Goal: Find specific page/section: Find specific page/section

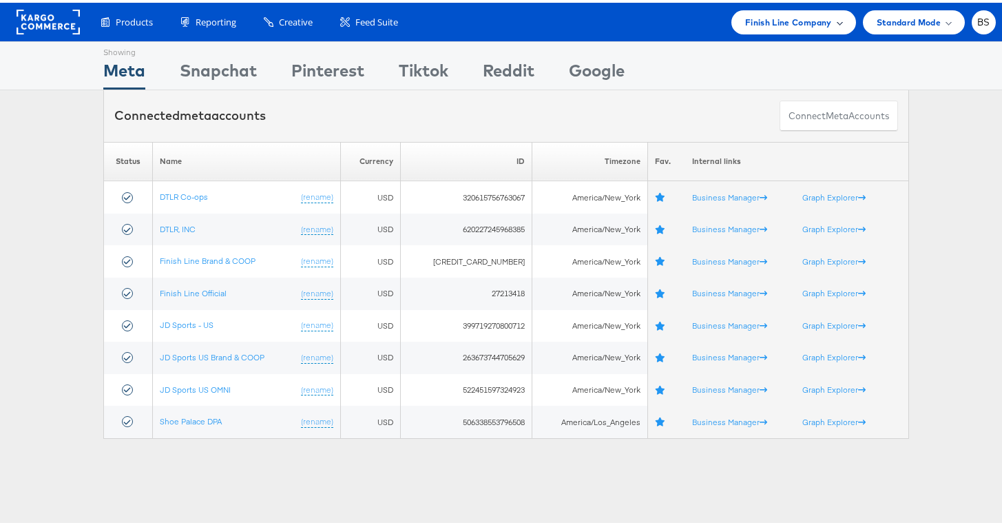
click at [807, 24] on span "Finish Line Company" at bounding box center [788, 19] width 87 height 14
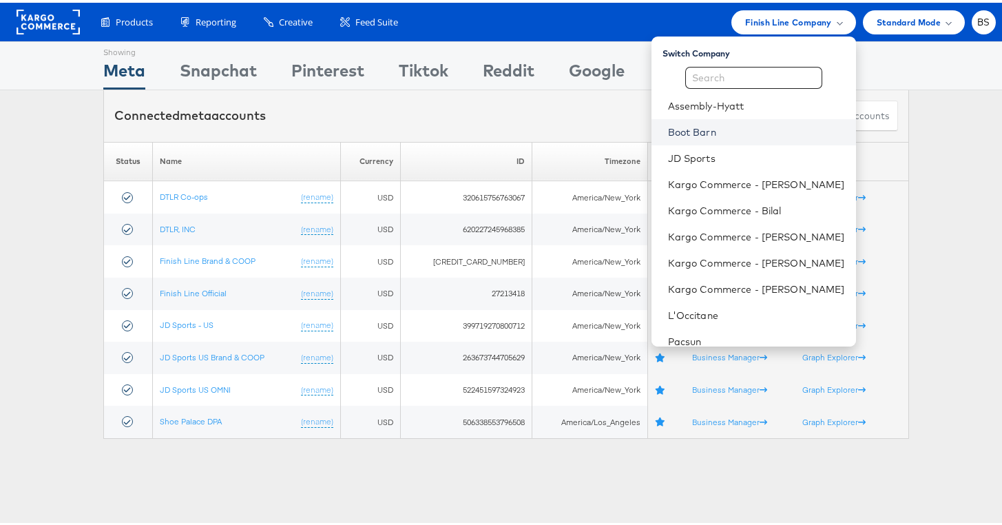
click at [724, 135] on link "Boot Barn" at bounding box center [756, 130] width 177 height 14
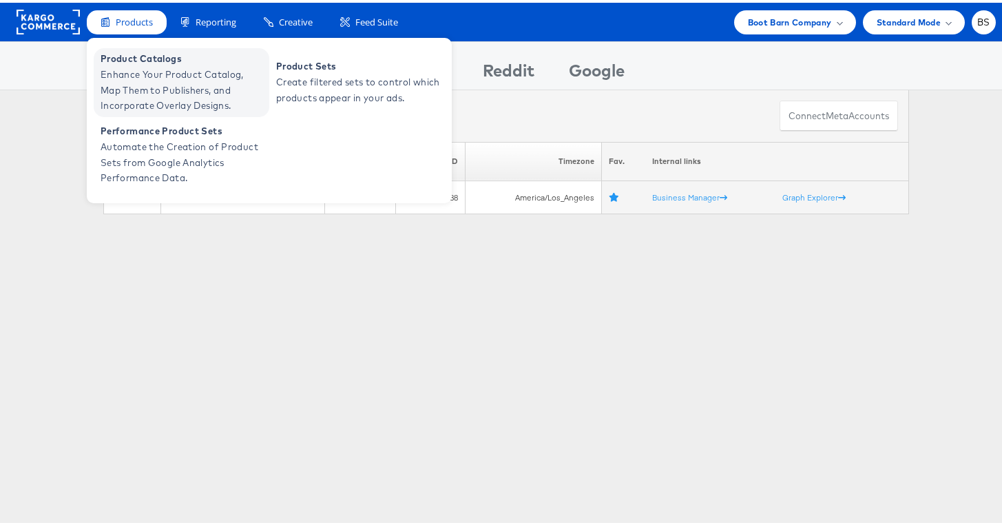
click at [142, 71] on span "Enhance Your Product Catalog, Map Them to Publishers, and Incorporate Overlay D…" at bounding box center [183, 87] width 165 height 47
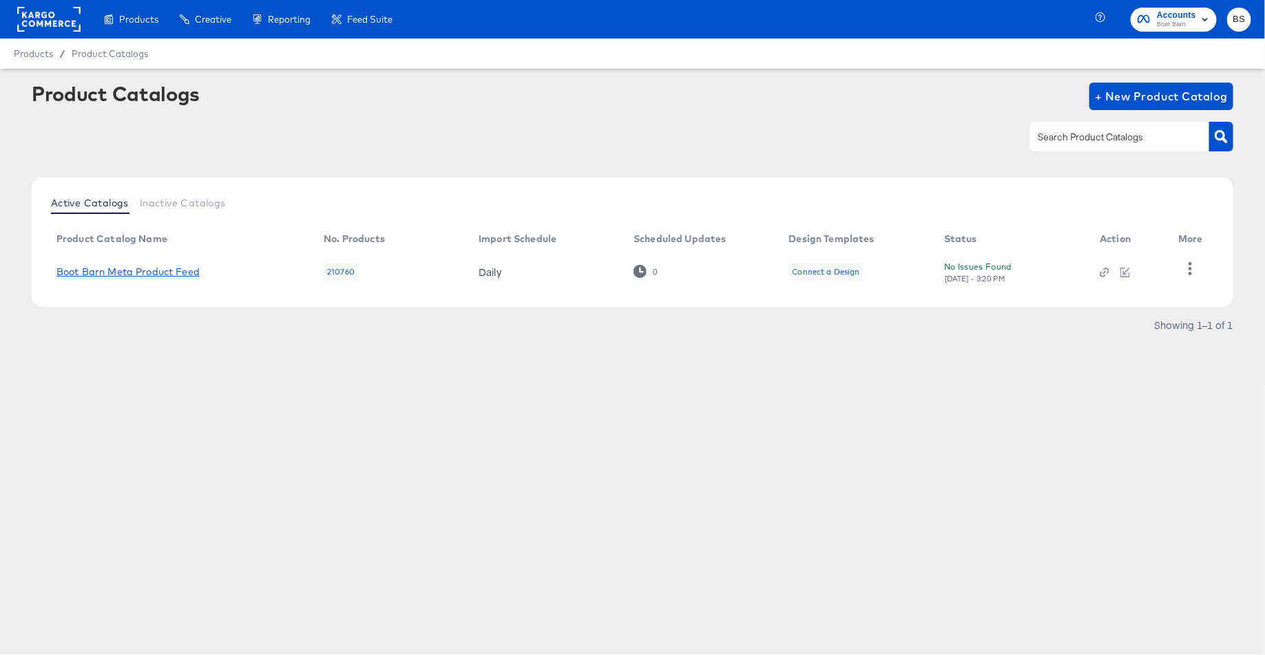
click at [155, 271] on link "Boot Barn Meta Product Feed" at bounding box center [127, 271] width 143 height 11
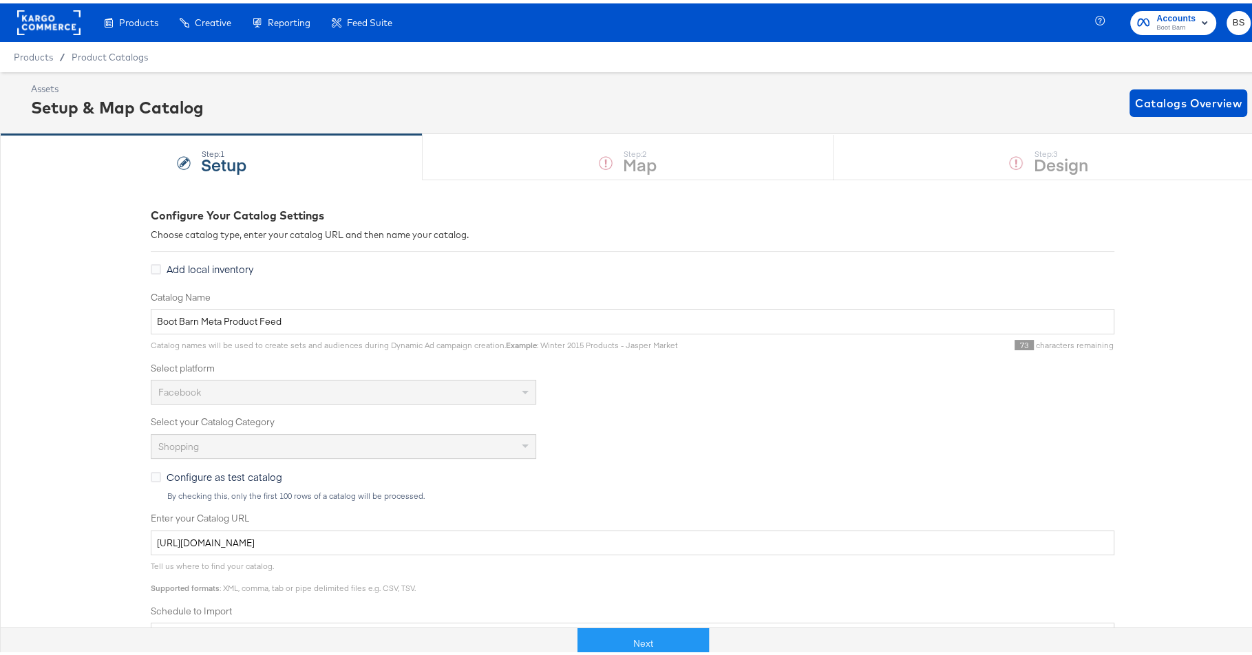
click at [390, 67] on div "Products / Product Catalogs" at bounding box center [632, 54] width 1265 height 30
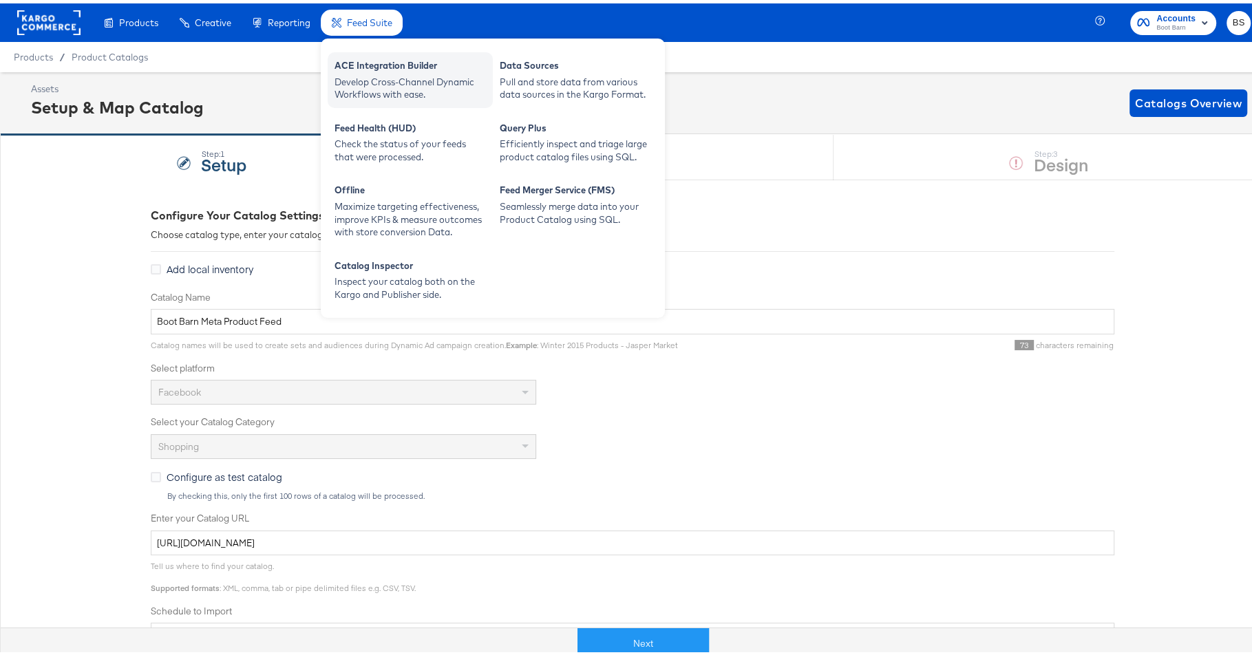
click at [377, 78] on div "Develop Cross-Channel Dynamic Workflows with ease." at bounding box center [410, 84] width 151 height 25
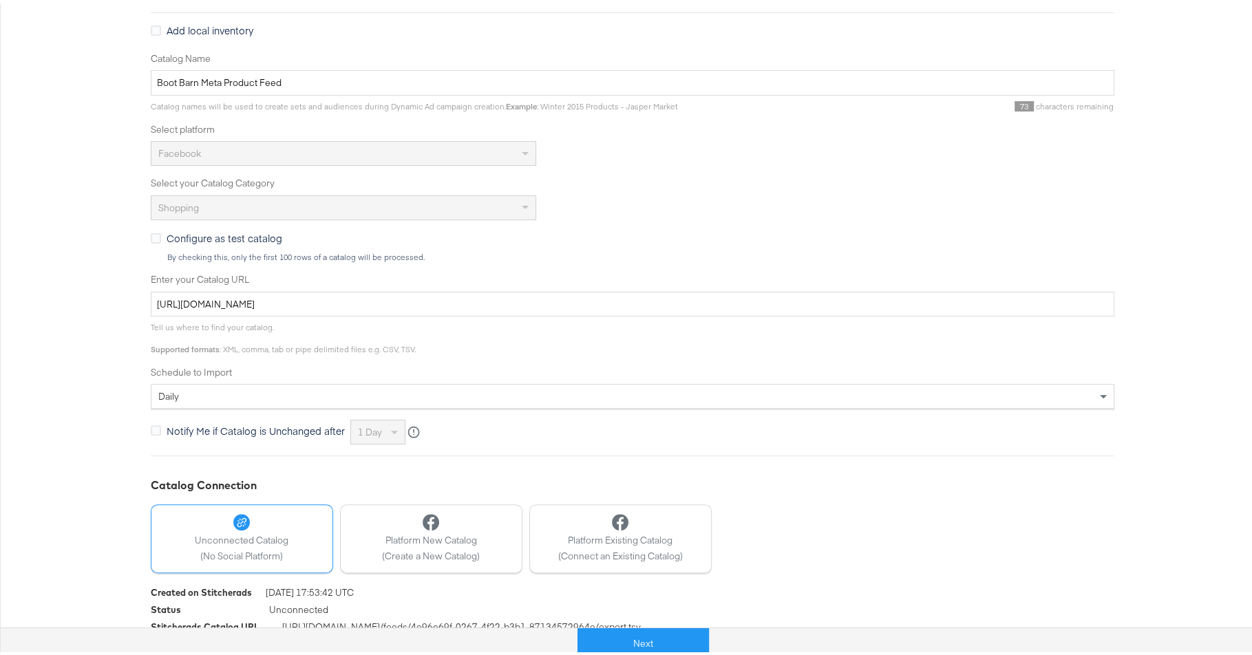
scroll to position [266, 0]
